Goal: Task Accomplishment & Management: Use online tool/utility

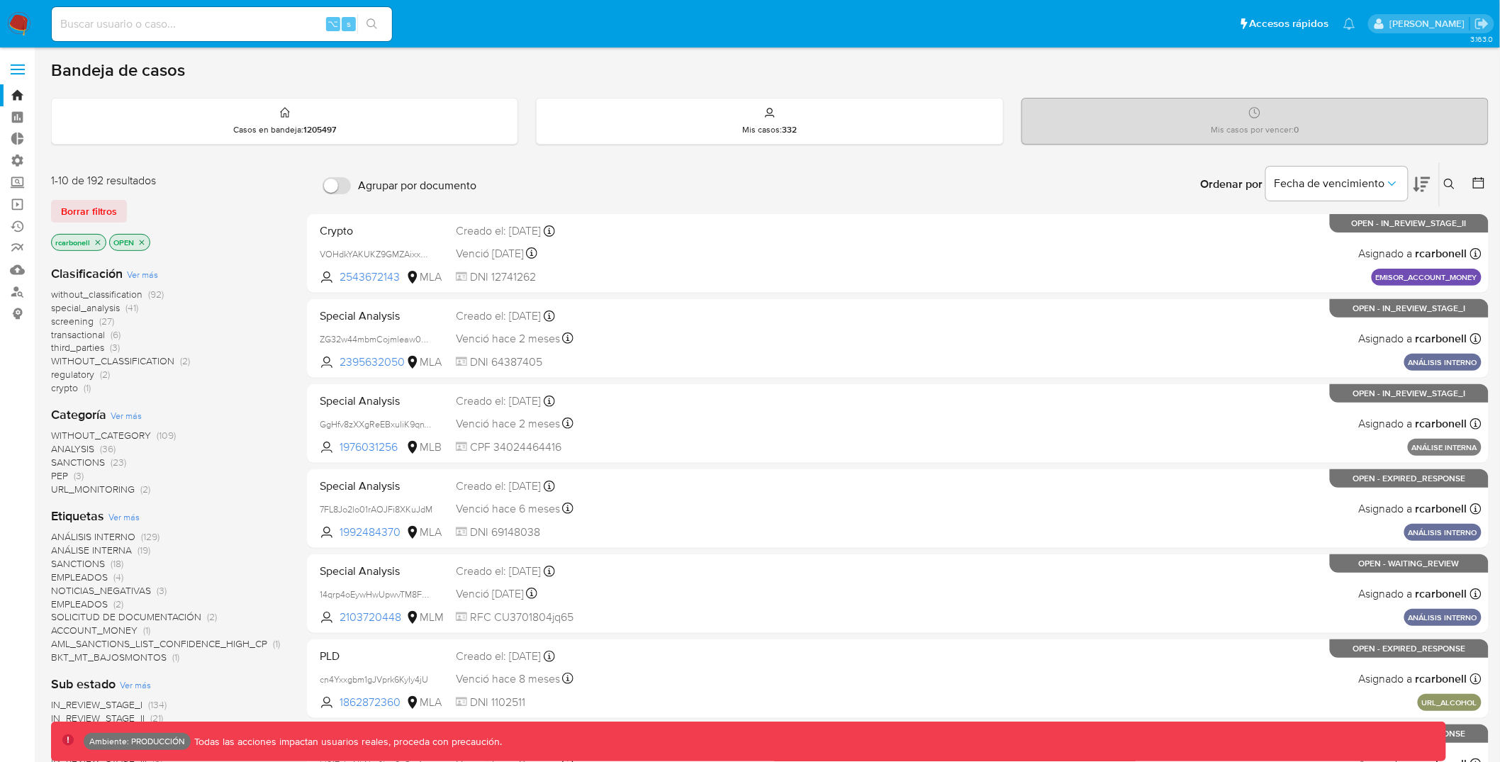
click at [16, 65] on span at bounding box center [18, 65] width 14 height 2
click at [0, 0] on input "checkbox" at bounding box center [0, 0] width 0 height 0
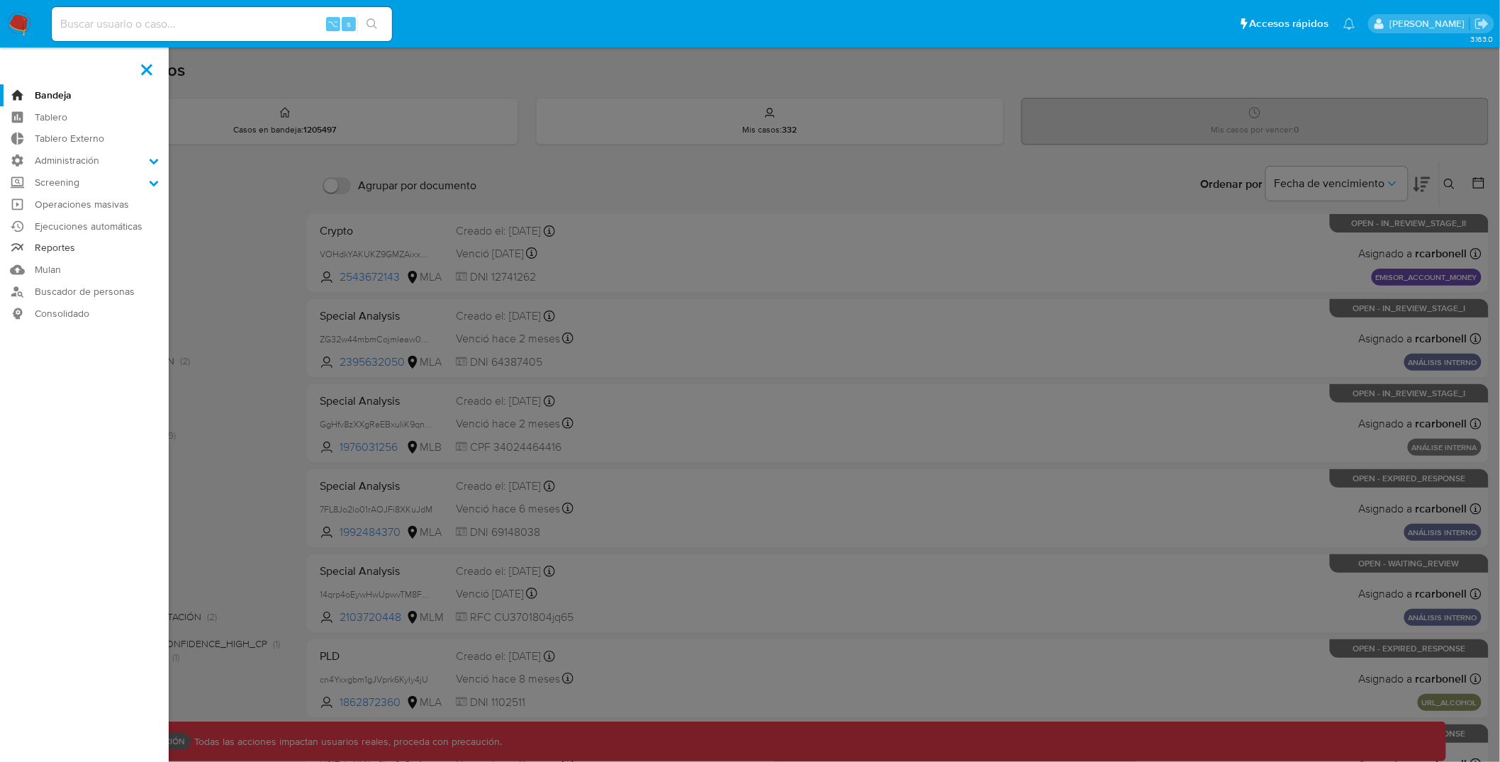
click at [51, 246] on link "Reportes" at bounding box center [84, 249] width 169 height 22
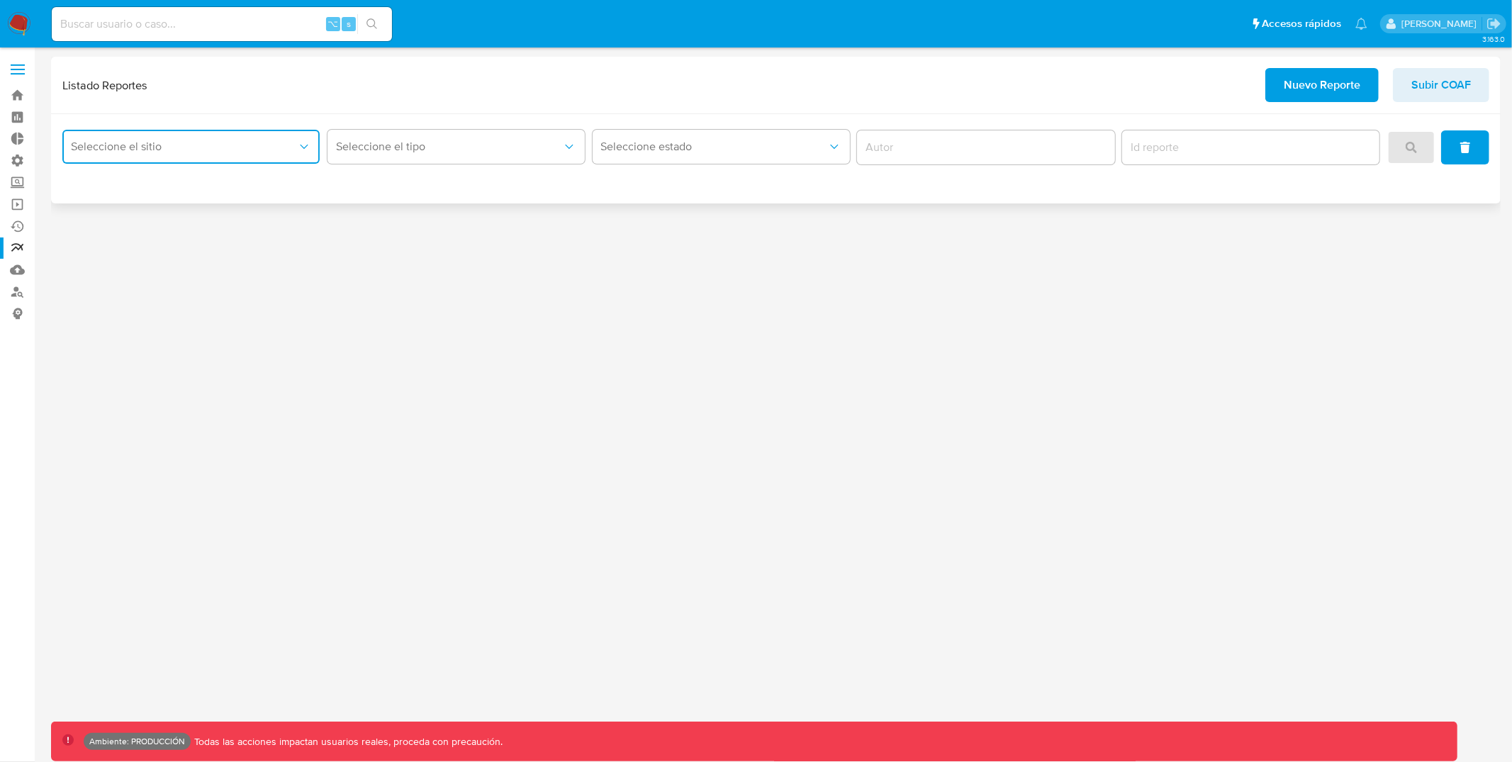
click at [257, 150] on span "Seleccione el sitio" at bounding box center [184, 147] width 226 height 14
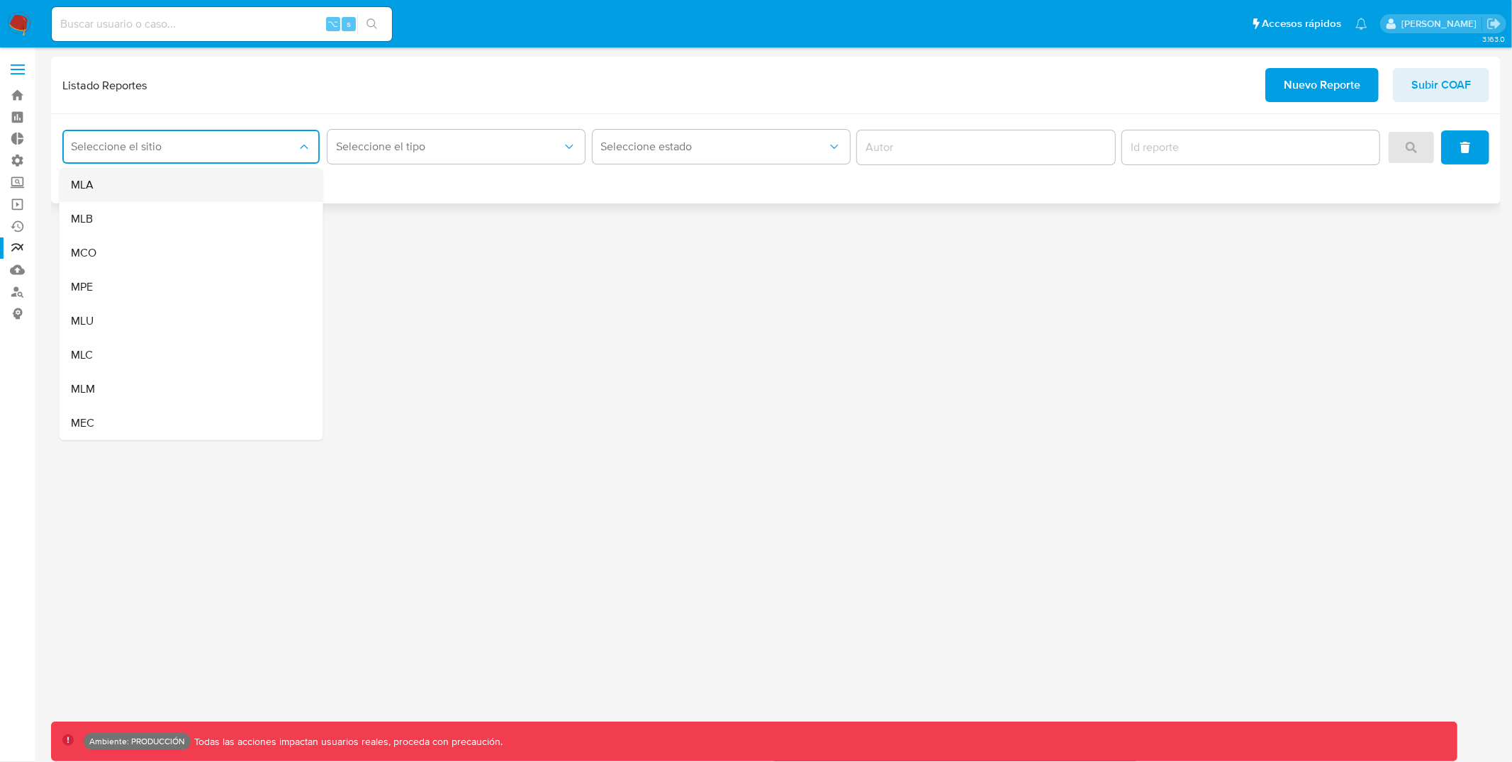
click at [170, 183] on div "MLA" at bounding box center [187, 185] width 233 height 34
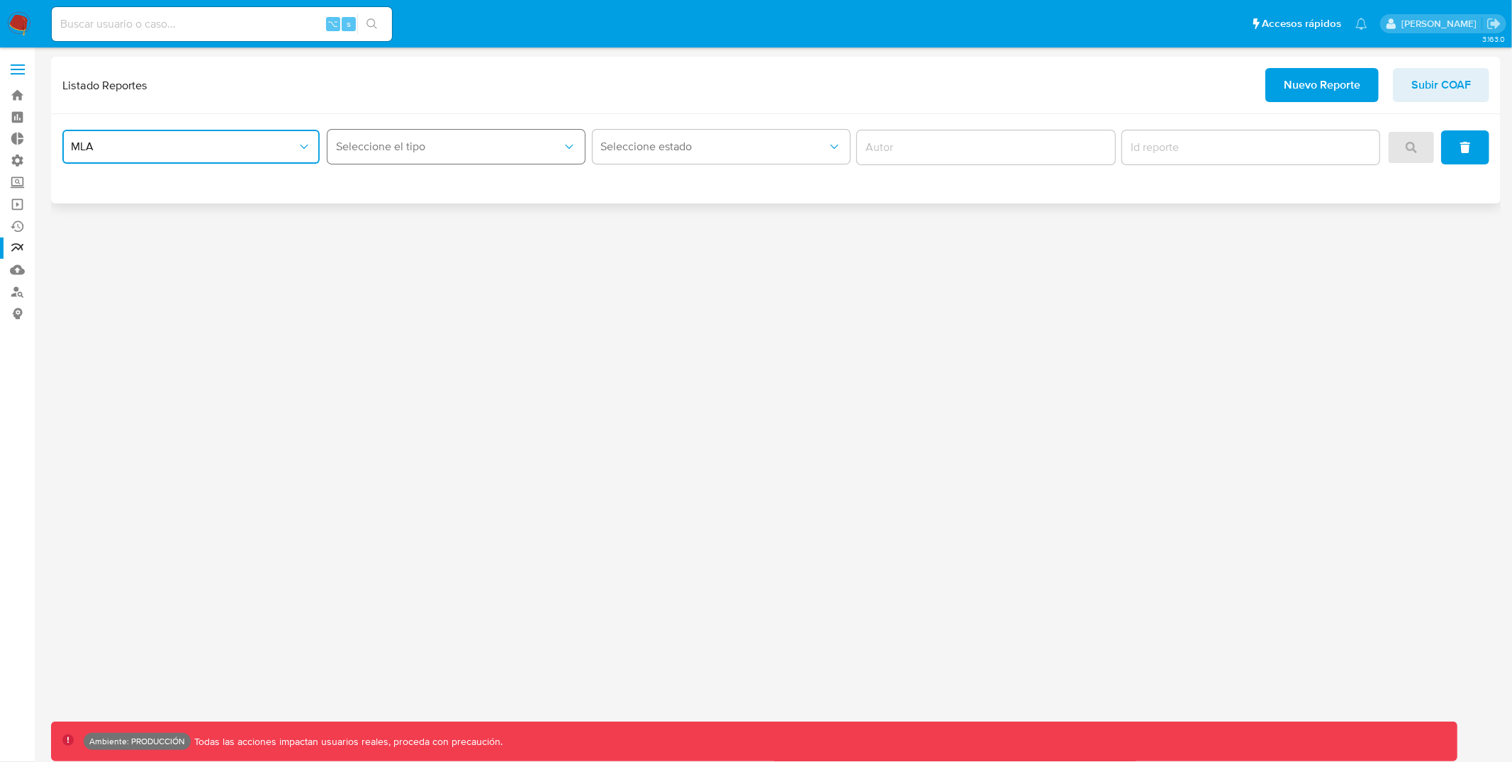
click at [374, 145] on span "Seleccione el tipo" at bounding box center [449, 147] width 226 height 14
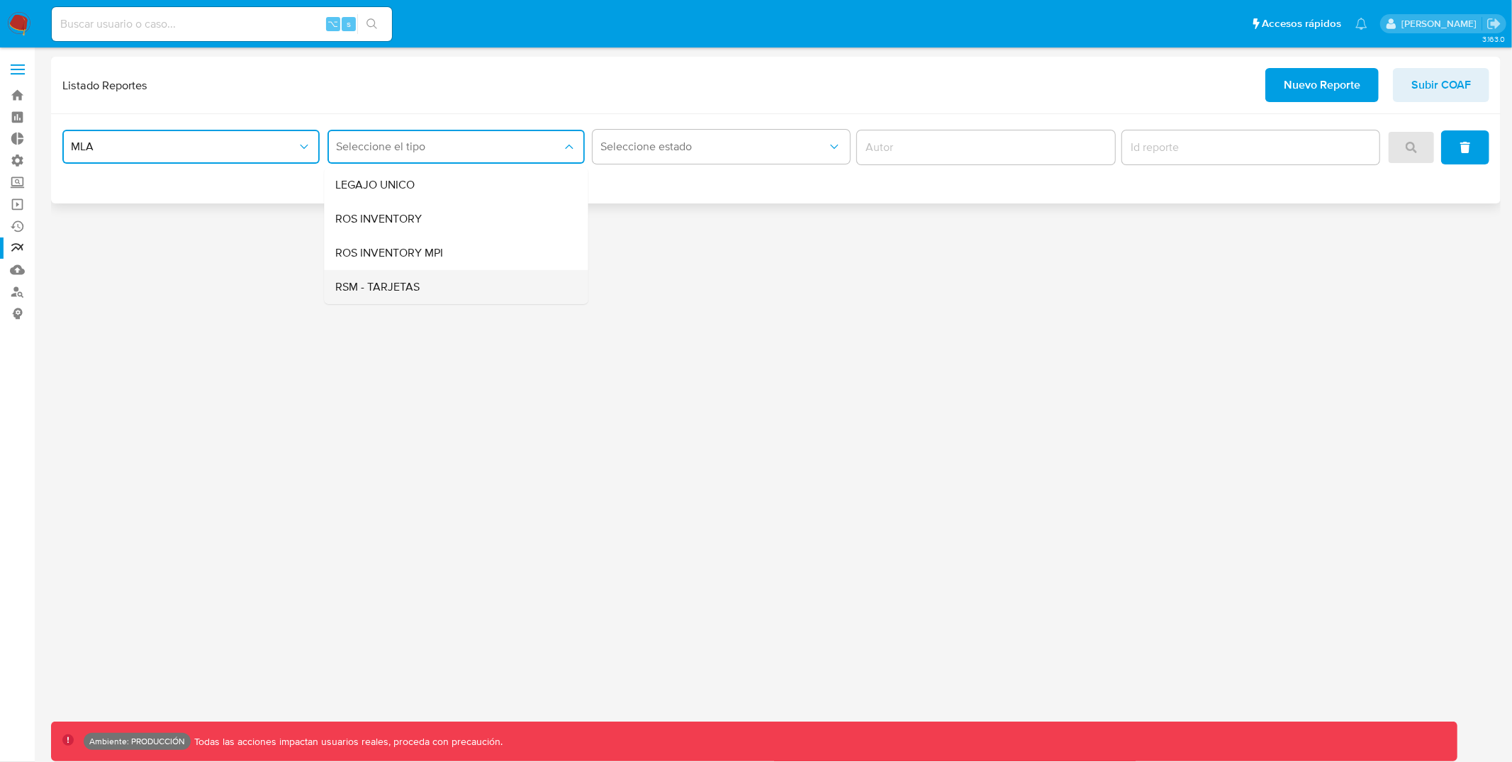
click at [395, 286] on span "RSM - TARJETAS" at bounding box center [377, 287] width 84 height 14
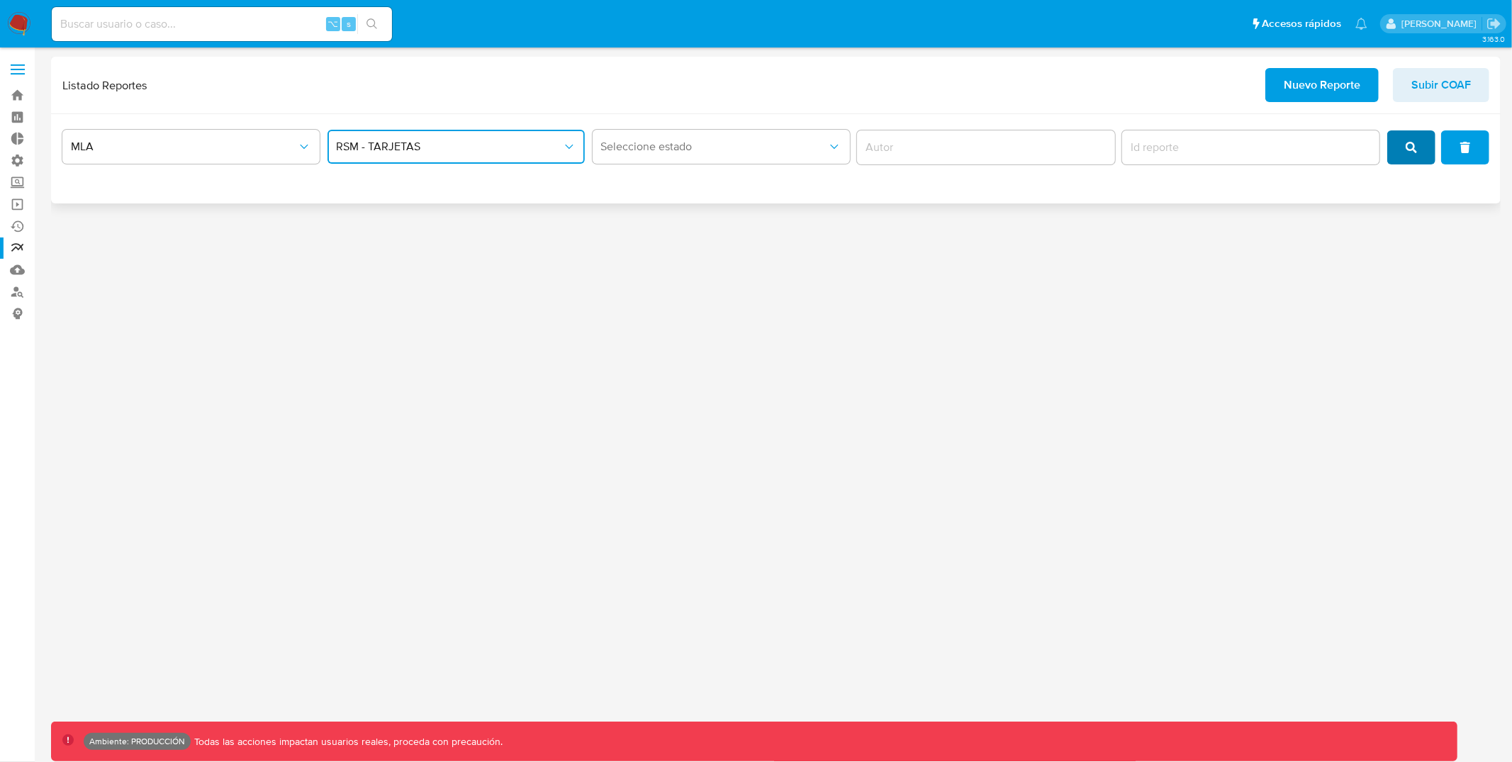
click at [1426, 149] on button "search" at bounding box center [1412, 147] width 48 height 34
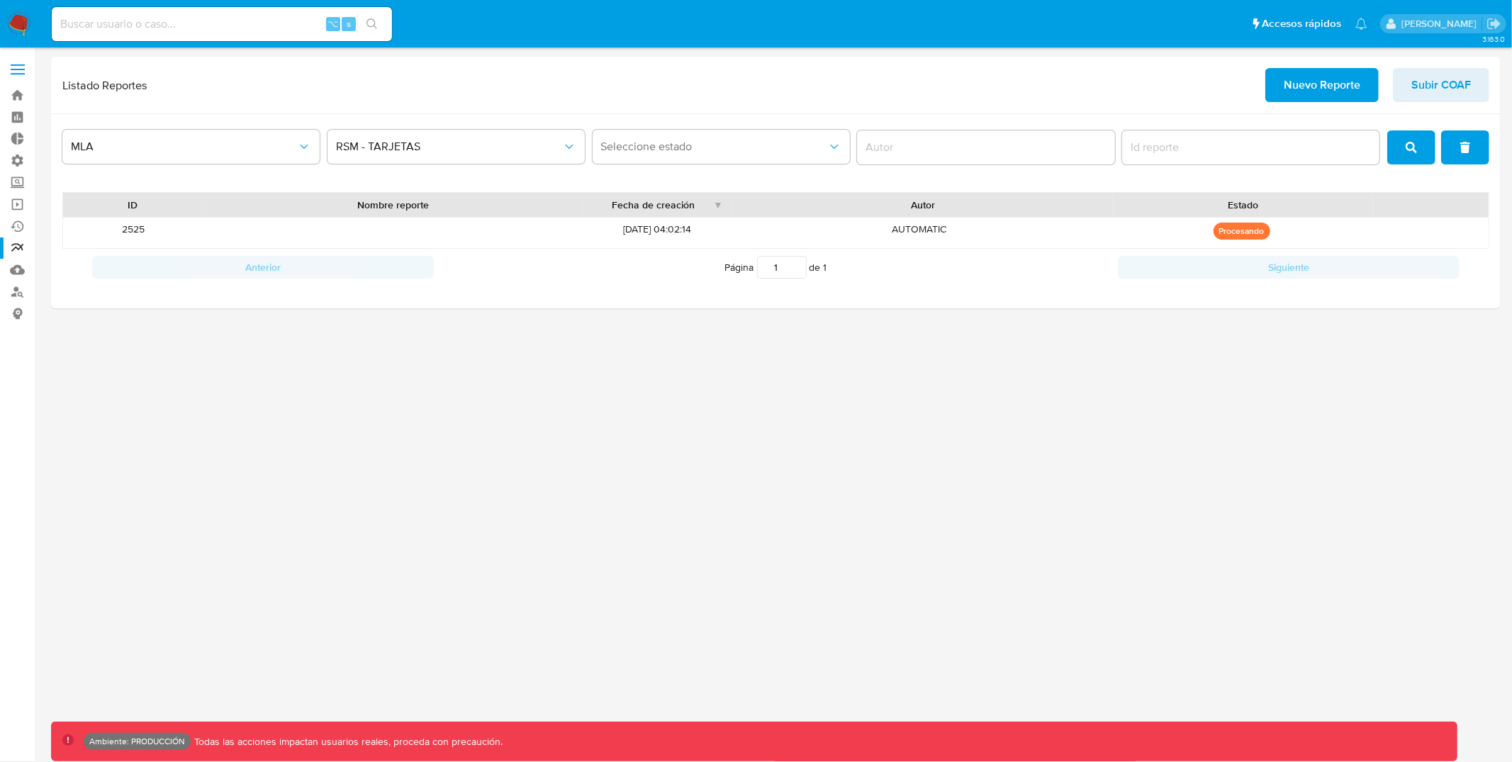
click at [1352, 393] on div "3.163.0 Ambiente: PRODUCCIÓN Todas las acciones impactan usuarios reales, proce…" at bounding box center [776, 405] width 1450 height 696
click at [133, 236] on div "2525" at bounding box center [133, 233] width 140 height 30
click at [135, 228] on div "2525" at bounding box center [133, 233] width 140 height 30
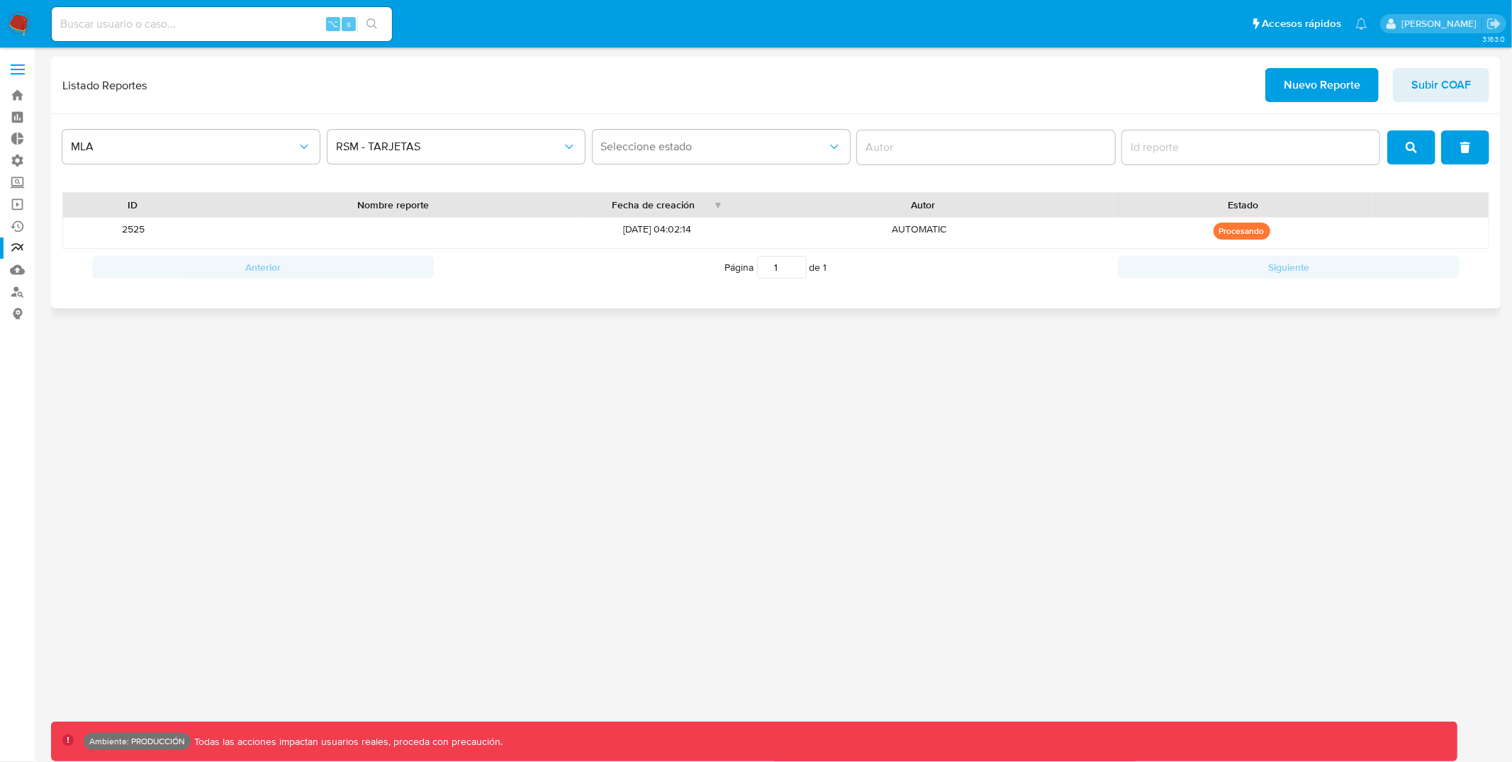
click at [1417, 144] on icon "search" at bounding box center [1411, 147] width 11 height 11
click at [1397, 144] on button "search" at bounding box center [1412, 147] width 48 height 34
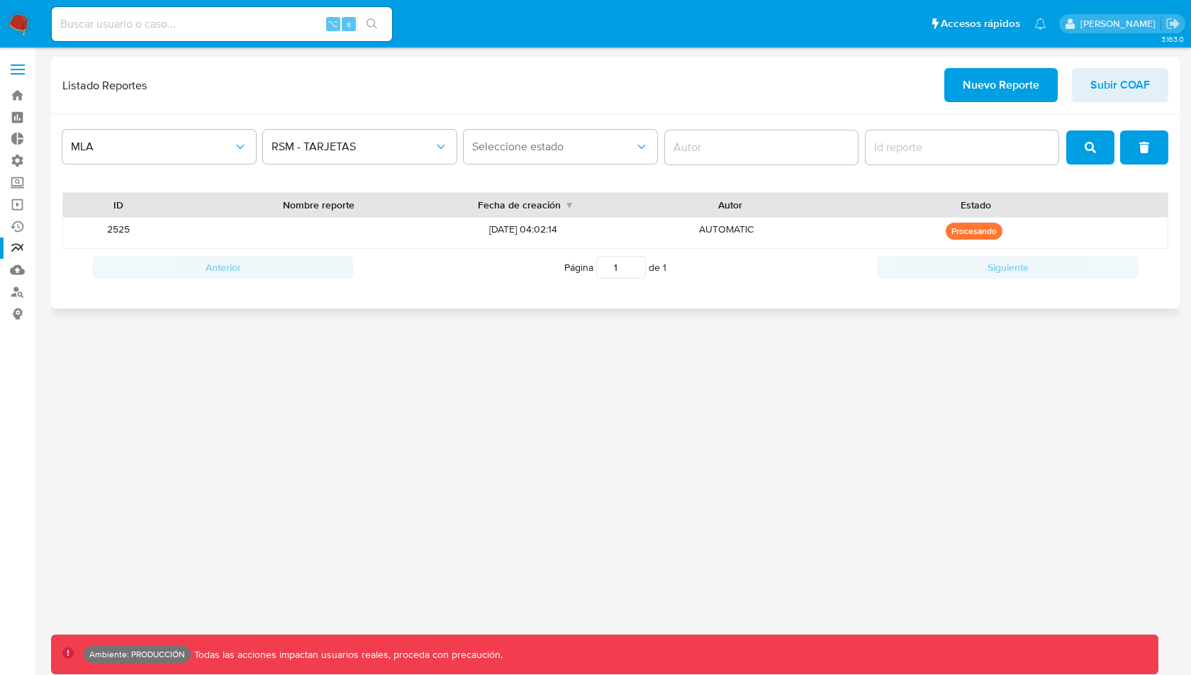
click at [1081, 144] on button "search" at bounding box center [1090, 147] width 48 height 34
click at [1093, 146] on icon "search" at bounding box center [1090, 147] width 11 height 11
click at [1098, 143] on button "search" at bounding box center [1090, 147] width 48 height 34
